Goal: Task Accomplishment & Management: Complete application form

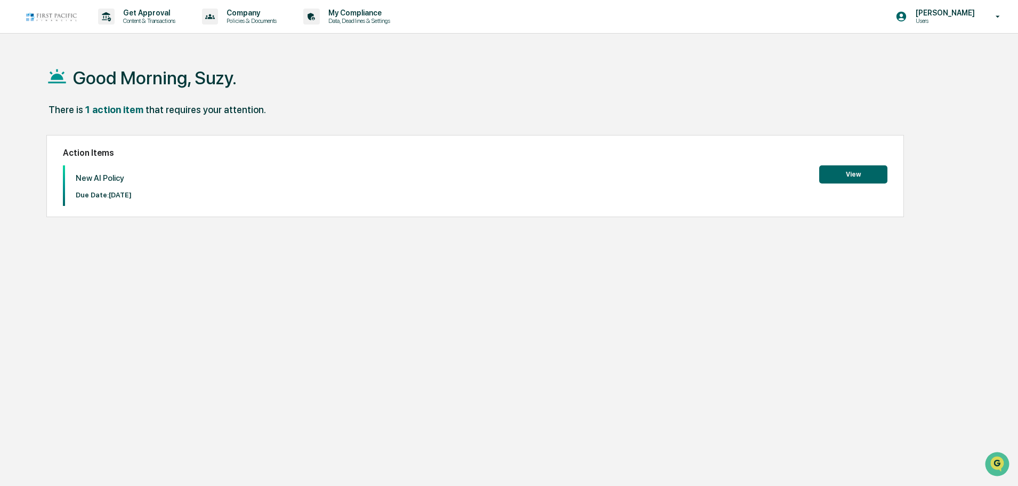
click at [858, 176] on button "View" at bounding box center [853, 174] width 68 height 18
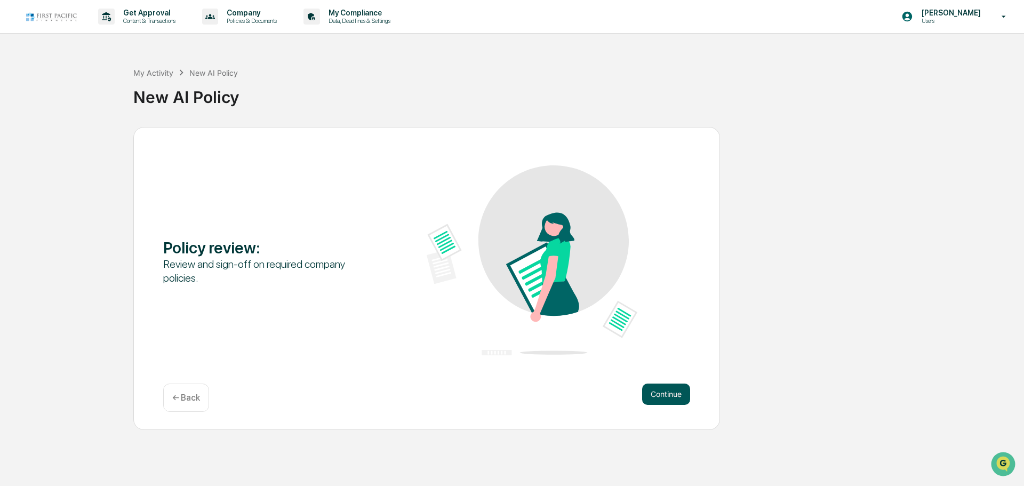
click at [665, 397] on button "Continue" at bounding box center [666, 393] width 48 height 21
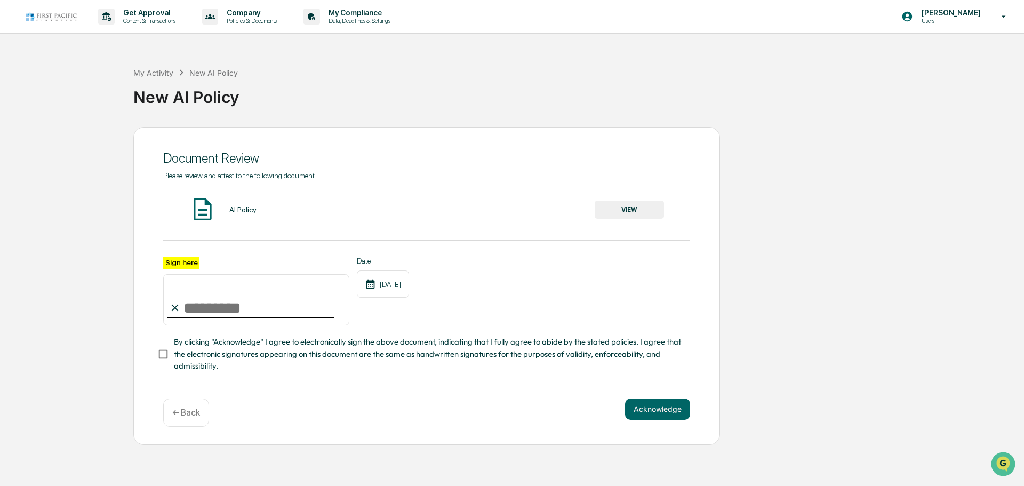
click at [636, 210] on button "VIEW" at bounding box center [628, 209] width 69 height 18
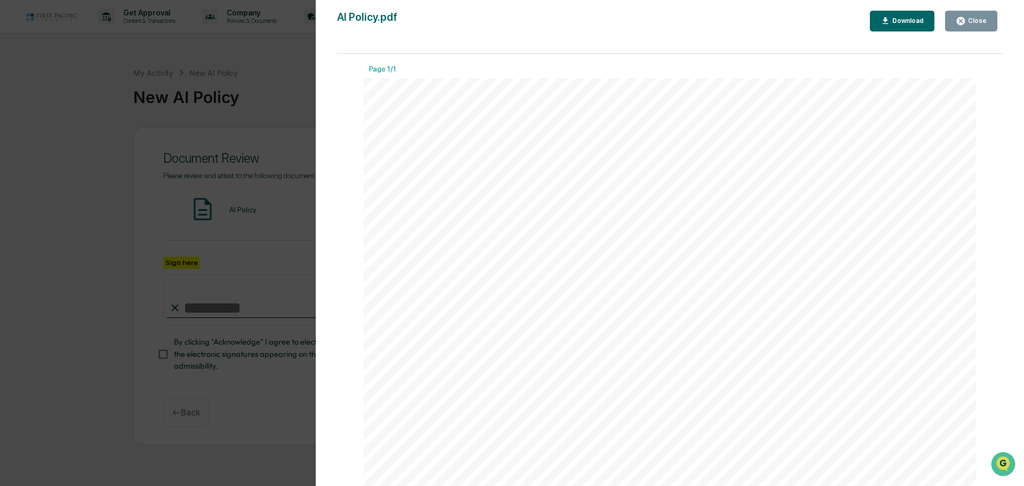
click at [961, 19] on icon "button" at bounding box center [960, 21] width 8 height 8
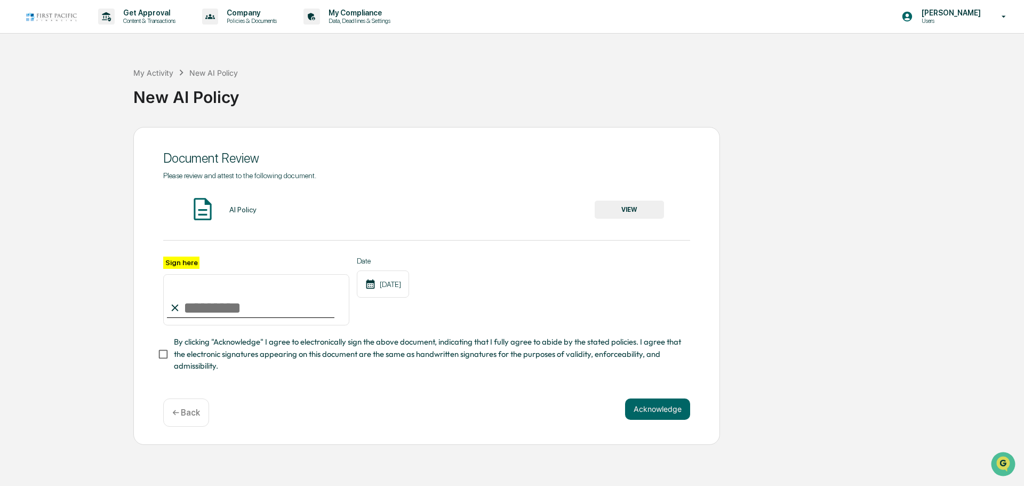
click at [188, 299] on input "Sign here" at bounding box center [256, 299] width 186 height 51
type input "**********"
click at [393, 285] on div "[DATE]" at bounding box center [383, 283] width 52 height 27
click at [648, 410] on button "Acknowledge" at bounding box center [657, 408] width 65 height 21
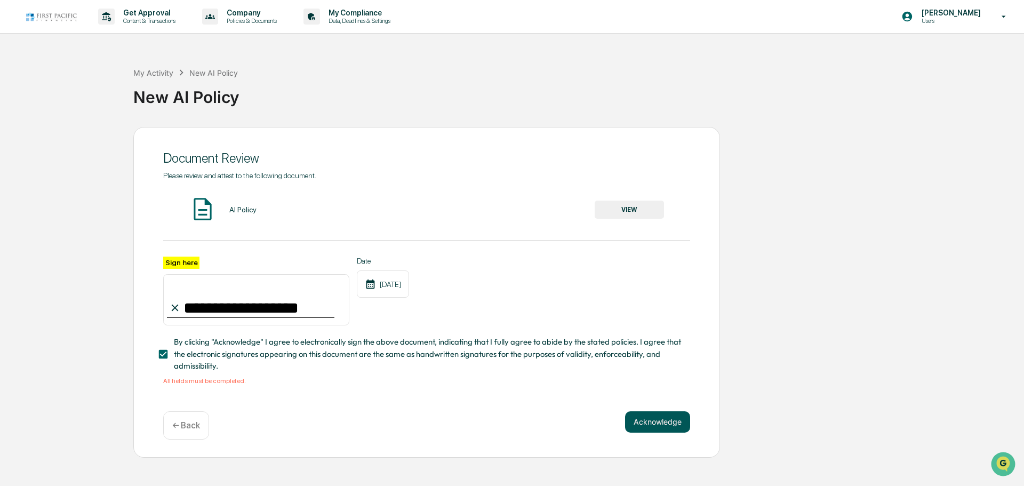
click at [651, 428] on button "Acknowledge" at bounding box center [657, 421] width 65 height 21
